Goal: Information Seeking & Learning: Learn about a topic

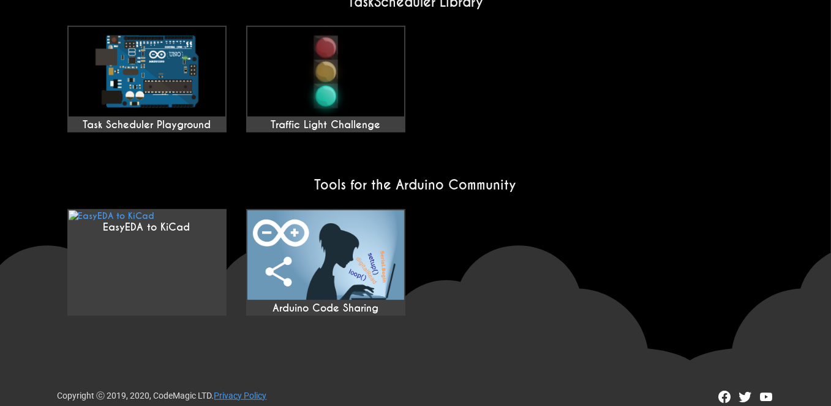
scroll to position [1076, 0]
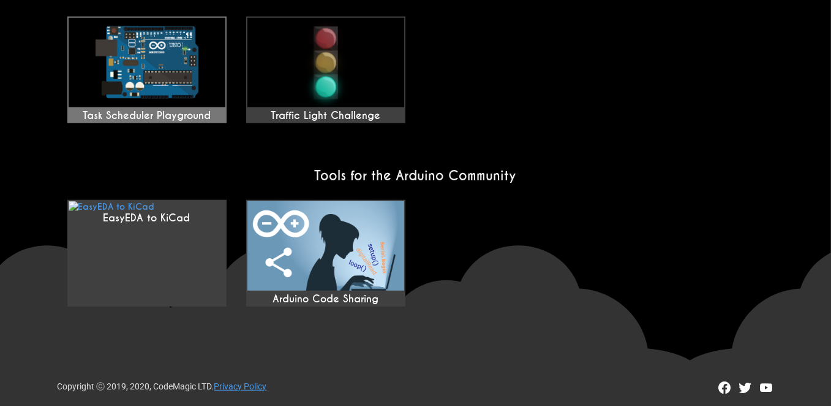
click at [112, 79] on img at bounding box center [147, 62] width 157 height 89
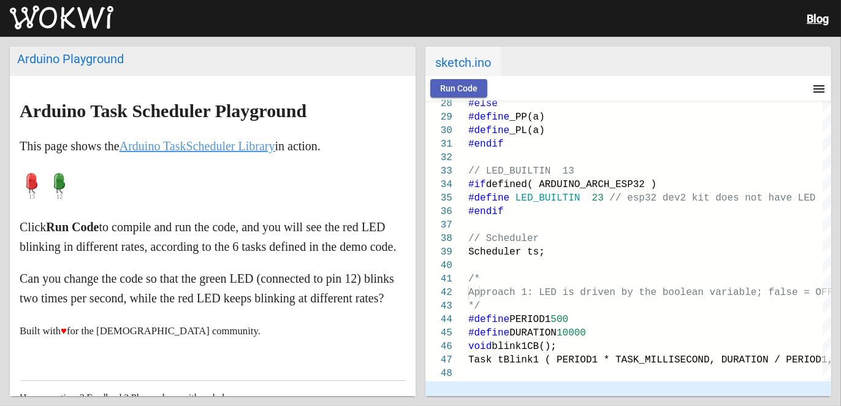
click at [442, 85] on span "Run Code" at bounding box center [458, 88] width 37 height 10
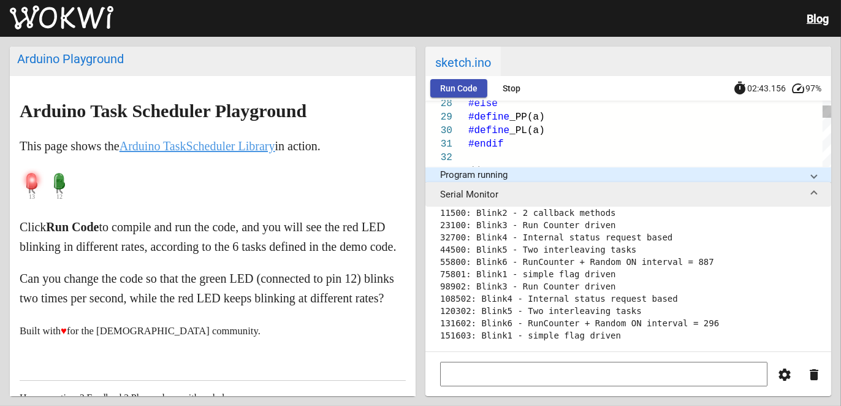
scroll to position [61, 0]
